Goal: Information Seeking & Learning: Learn about a topic

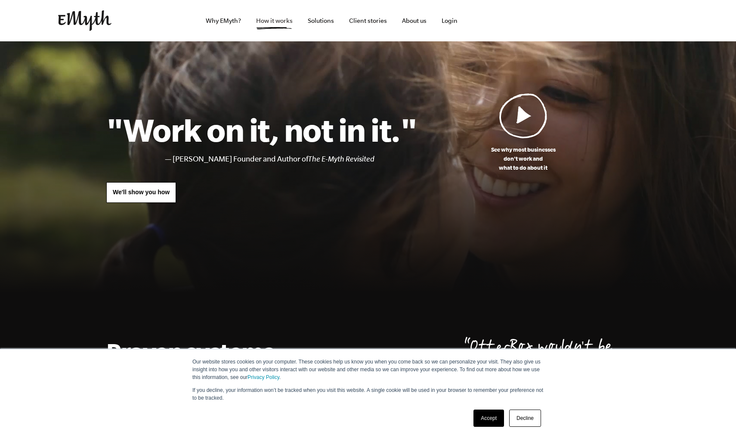
click at [271, 18] on link "How it works" at bounding box center [274, 20] width 50 height 41
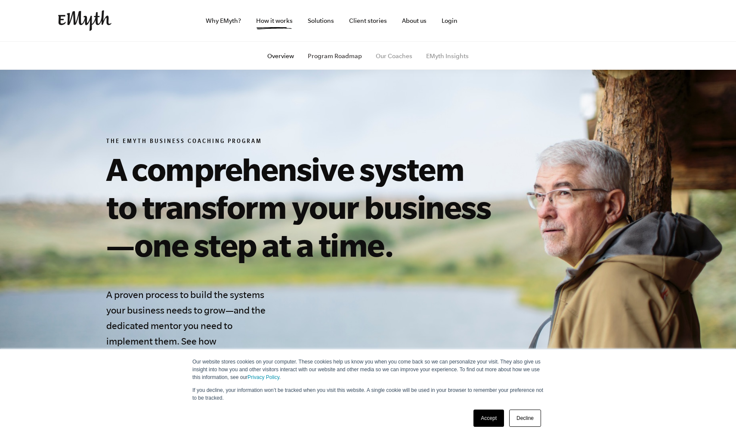
click at [338, 58] on link "Program Roadmap" at bounding box center [335, 56] width 54 height 7
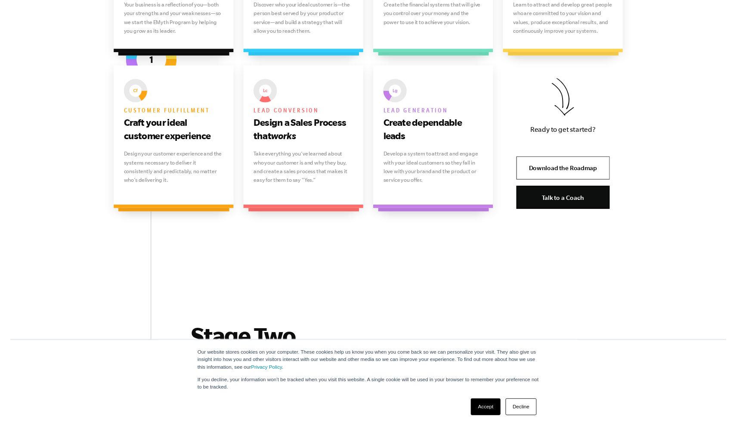
scroll to position [682, 0]
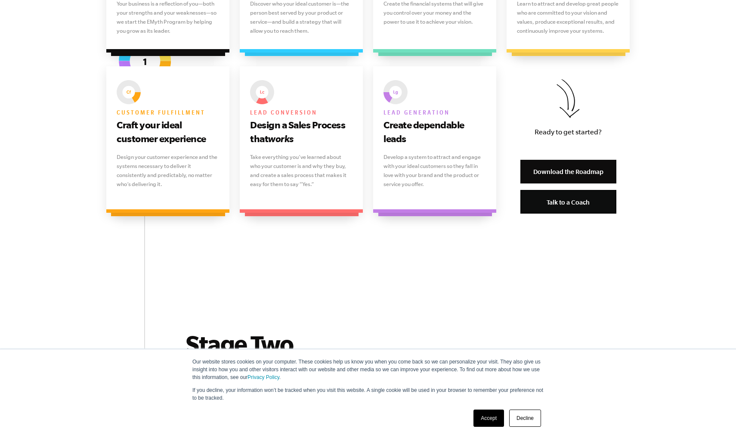
click at [601, 172] on link "Download the Roadmap" at bounding box center [569, 172] width 96 height 24
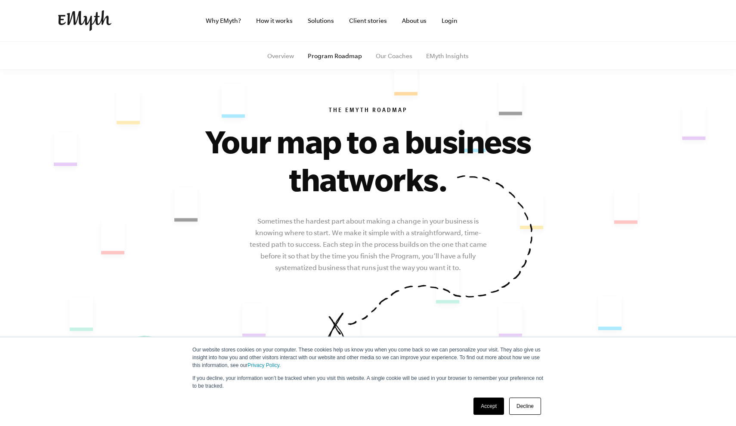
scroll to position [0, 0]
click at [322, 19] on link "Solutions" at bounding box center [321, 20] width 40 height 41
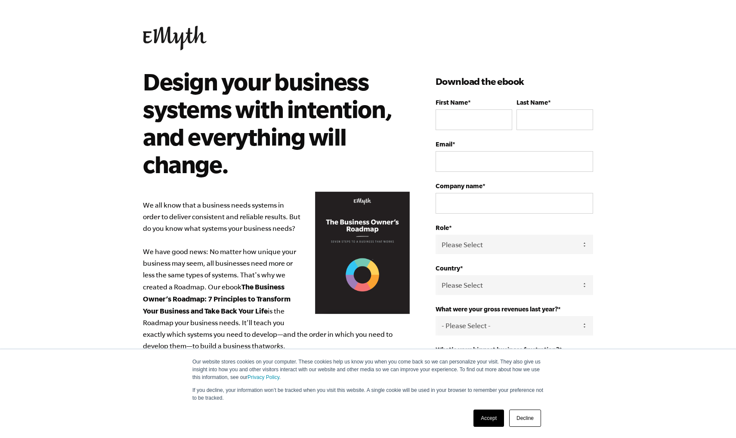
scroll to position [0, 0]
click at [177, 34] on img at bounding box center [175, 38] width 64 height 25
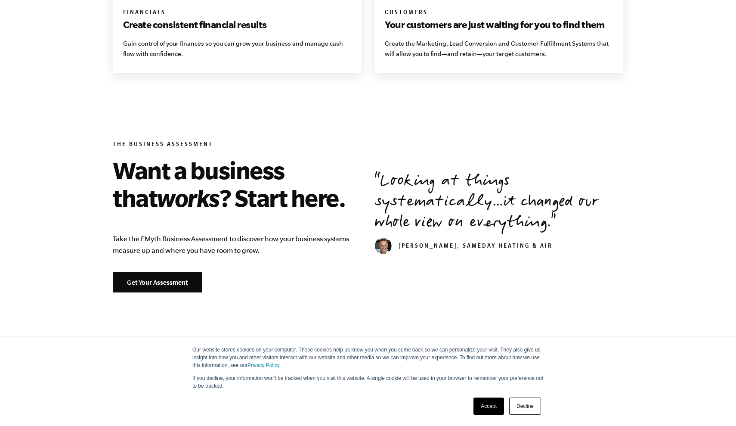
scroll to position [938, 0]
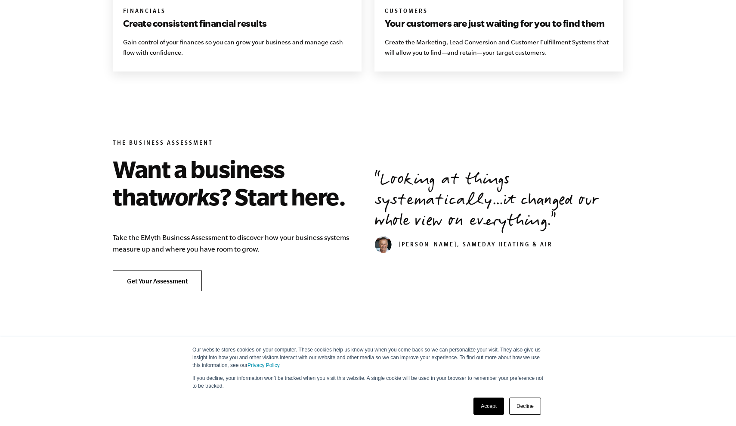
click at [154, 284] on link "Get Your Assessment" at bounding box center [157, 280] width 89 height 21
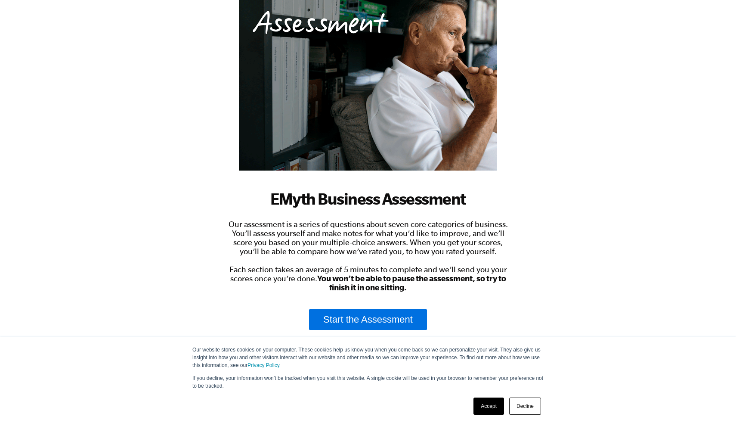
scroll to position [87, 0]
click at [481, 407] on link "Accept" at bounding box center [489, 406] width 31 height 17
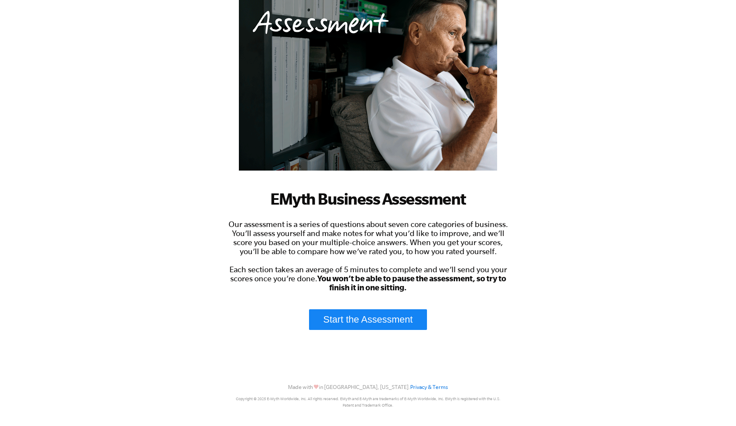
scroll to position [0, 0]
click at [394, 320] on link "Start the Assessment" at bounding box center [368, 319] width 118 height 21
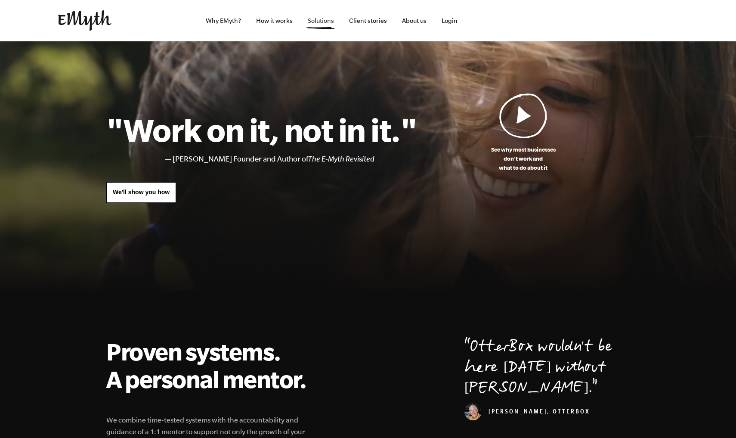
click at [334, 18] on link "Solutions" at bounding box center [321, 20] width 40 height 41
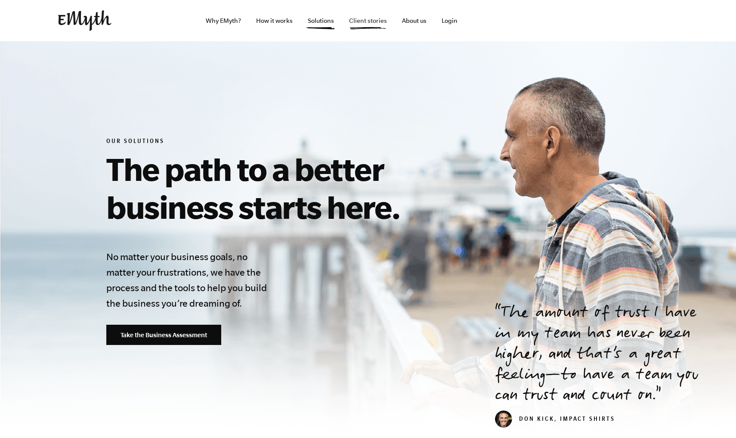
click at [375, 19] on link "Client stories" at bounding box center [368, 20] width 52 height 41
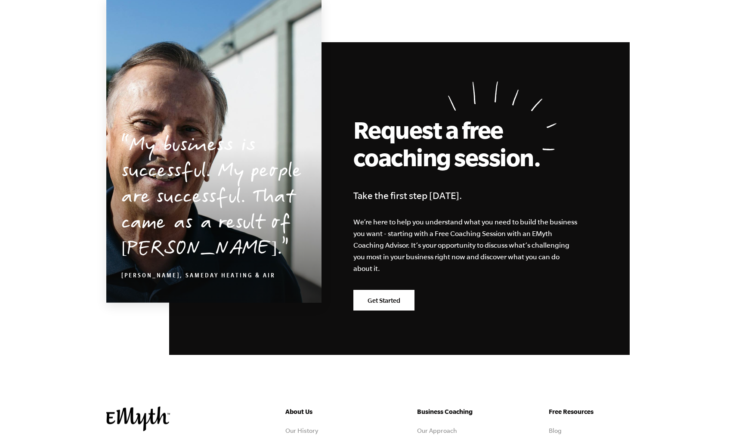
scroll to position [715, 0]
